Goal: Task Accomplishment & Management: Manage account settings

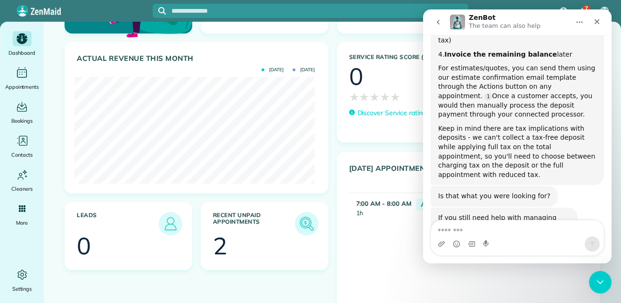
scroll to position [331, 0]
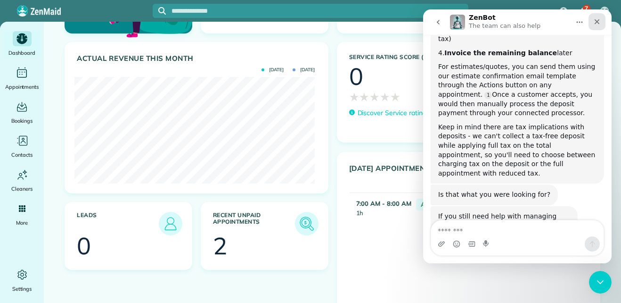
click at [597, 24] on icon "Close" at bounding box center [597, 22] width 8 height 8
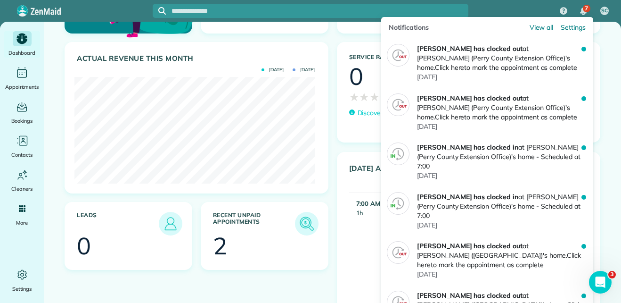
click at [583, 10] on div "7" at bounding box center [587, 9] width 8 height 8
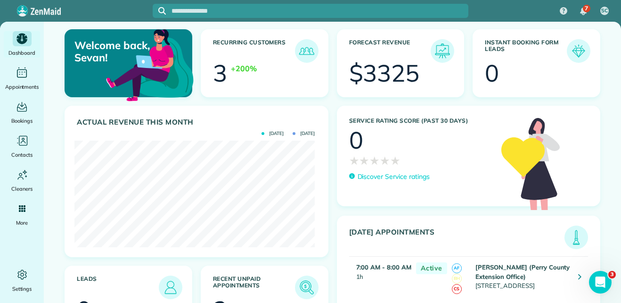
scroll to position [0, 0]
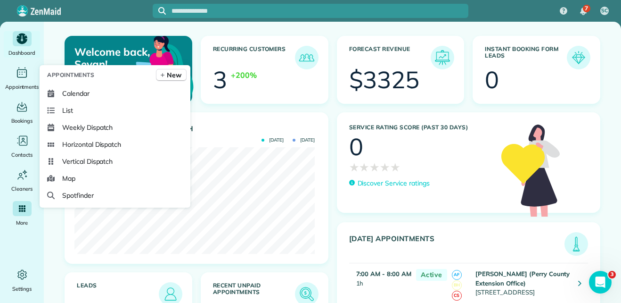
drag, startPoint x: 69, startPoint y: 122, endPoint x: 24, endPoint y: 208, distance: 97.8
click at [24, 208] on icon "Main" at bounding box center [22, 208] width 7 height 7
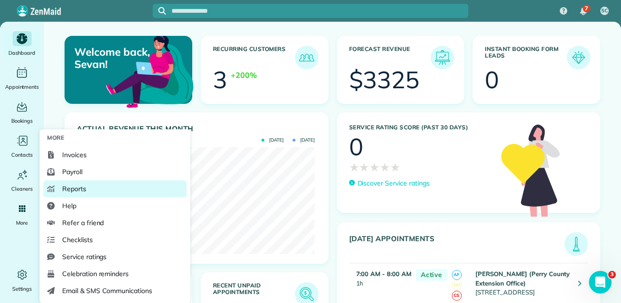
click at [60, 189] on link "Reports" at bounding box center [114, 188] width 143 height 17
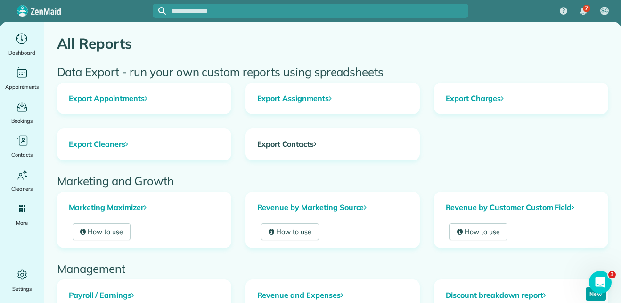
click at [269, 146] on link "Export Contacts" at bounding box center [332, 144] width 173 height 31
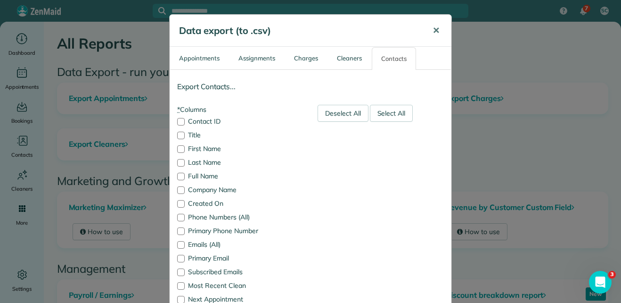
click at [434, 31] on span "✕" at bounding box center [436, 30] width 7 height 11
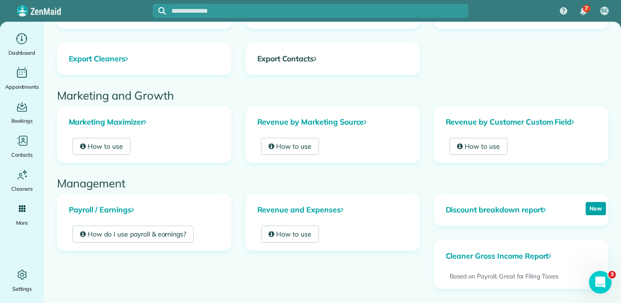
scroll to position [86, 0]
click at [112, 147] on link "How to use" at bounding box center [102, 145] width 58 height 17
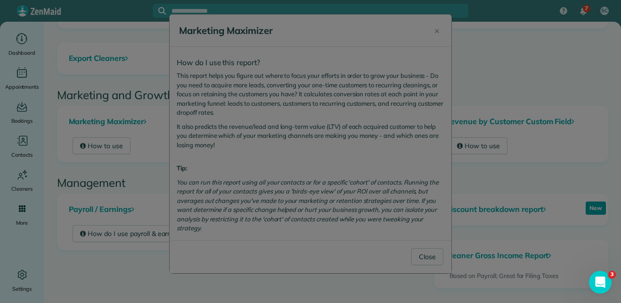
click at [438, 25] on div at bounding box center [310, 151] width 621 height 303
click at [471, 163] on div at bounding box center [310, 151] width 621 height 303
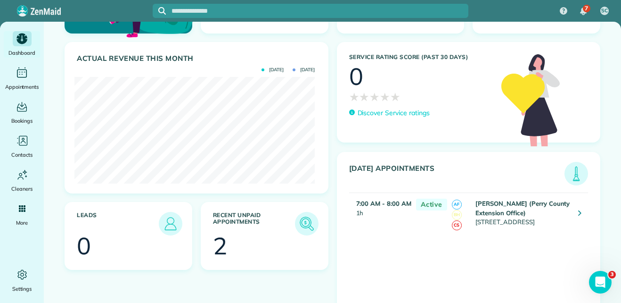
scroll to position [76, 0]
click at [304, 218] on img at bounding box center [307, 224] width 22 height 22
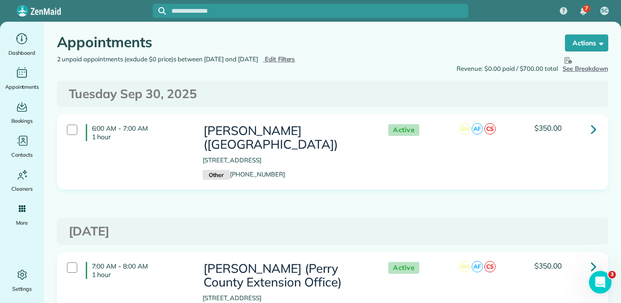
scroll to position [1, 0]
click at [69, 268] on div at bounding box center [72, 268] width 10 height 10
click at [591, 265] on icon at bounding box center [594, 266] width 6 height 16
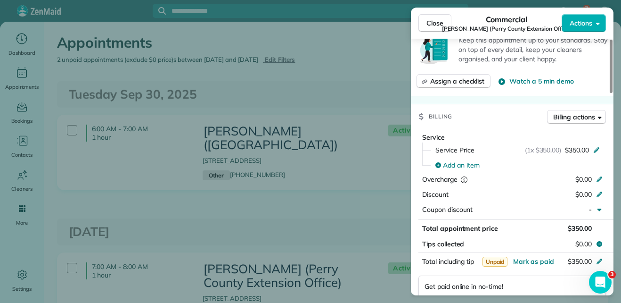
scroll to position [516, 0]
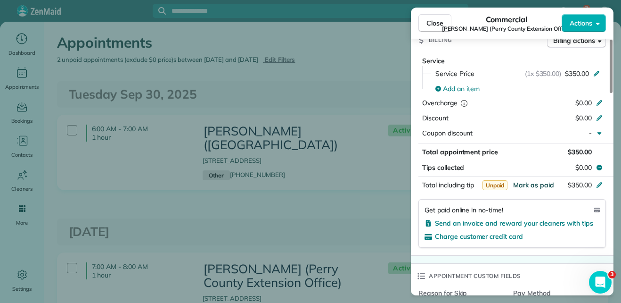
click at [547, 181] on span "Mark as paid" at bounding box center [533, 185] width 41 height 8
click at [365, 64] on div "Close Commercial Morgan Goble (Perry County Extension Office) Actions Status Ac…" at bounding box center [310, 151] width 621 height 303
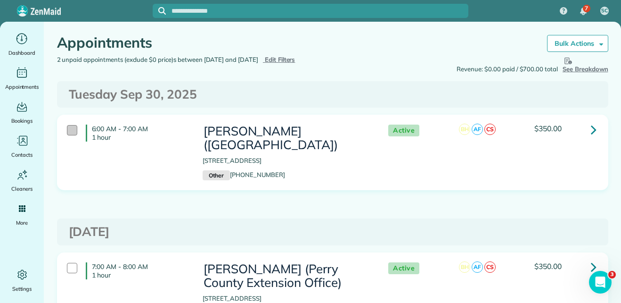
click at [68, 130] on div at bounding box center [72, 130] width 10 height 10
click at [591, 128] on icon at bounding box center [594, 129] width 6 height 16
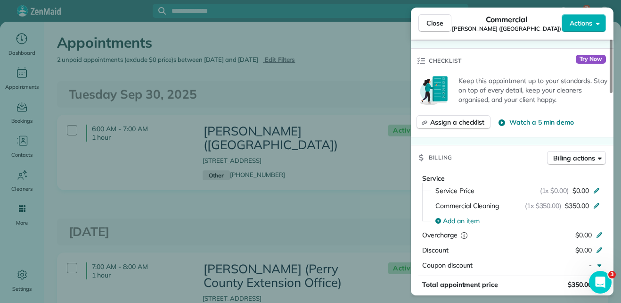
scroll to position [455, 0]
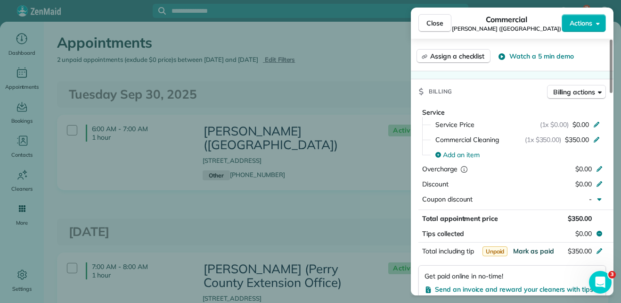
click at [538, 247] on span "Mark as paid" at bounding box center [533, 251] width 41 height 8
click at [438, 22] on span "Close" at bounding box center [435, 22] width 17 height 9
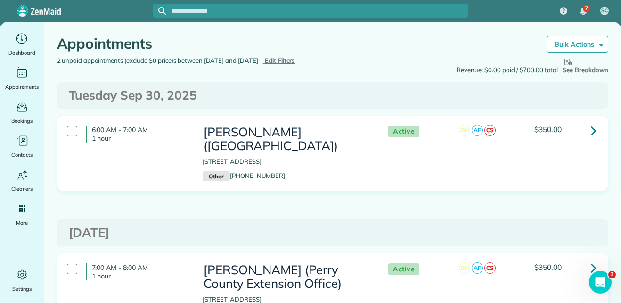
scroll to position [87, 0]
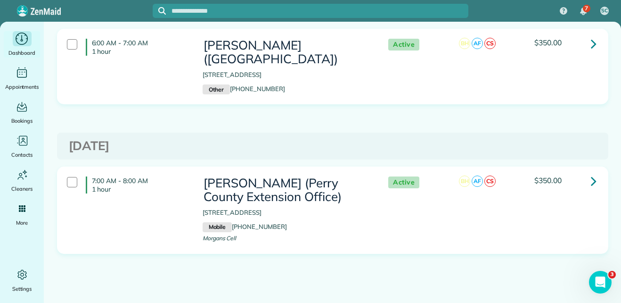
click at [22, 44] on icon "Main" at bounding box center [22, 39] width 12 height 12
